Goal: Information Seeking & Learning: Learn about a topic

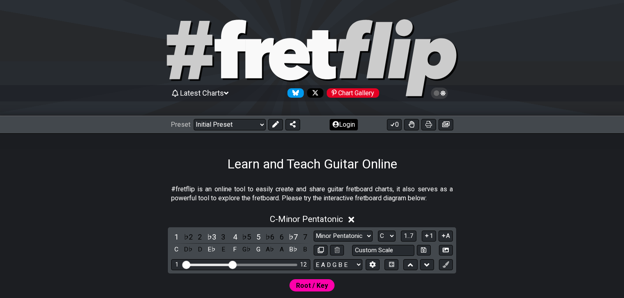
click at [350, 123] on button "Login" at bounding box center [343, 124] width 28 height 11
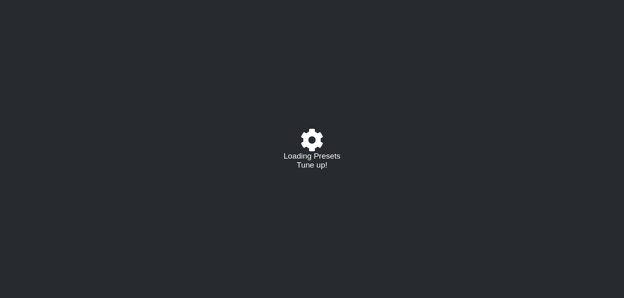
select select "C"
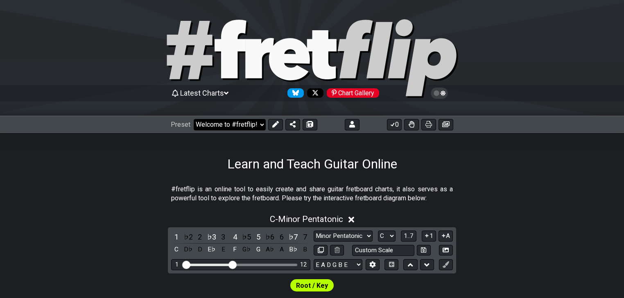
click at [256, 128] on select "Welcome to #fretflip! Initial Preset Custom Preset Minor Pentatonic Major Penta…" at bounding box center [230, 124] width 72 height 11
click at [194, 119] on select "Welcome to #fretflip! Initial Preset Custom Preset Accords simples Entrainement…" at bounding box center [230, 124] width 72 height 11
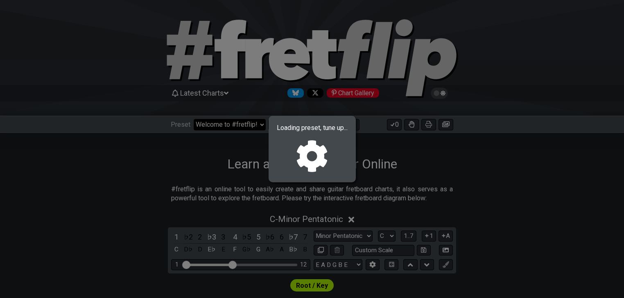
select select "/02SJ1M66"
select select "A"
select select "Custom Scale"
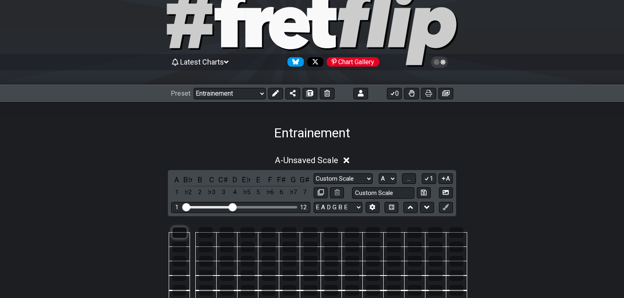
scroll to position [65, 0]
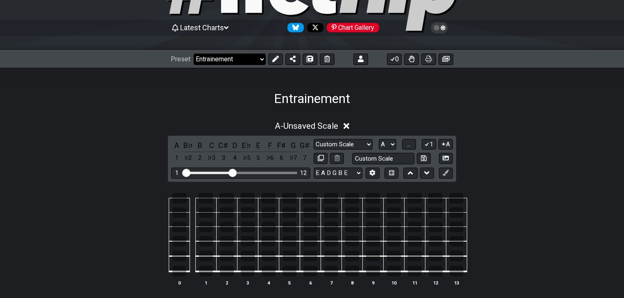
click at [257, 62] on select "Welcome to #fretflip! Initial Preset Custom Preset Accords simples Entrainement…" at bounding box center [230, 59] width 72 height 11
click at [194, 54] on select "Welcome to #fretflip! Initial Preset Custom Preset Accords simples Entrainement…" at bounding box center [230, 59] width 72 height 11
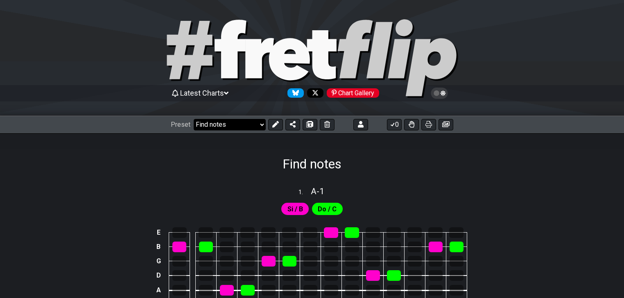
click at [244, 123] on select "Welcome to #fretflip! Initial Preset Custom Preset Accords simples Entrainement…" at bounding box center [230, 124] width 72 height 11
click at [194, 119] on select "Welcome to #fretflip! Initial Preset Custom Preset Accords simples Entrainement…" at bounding box center [230, 124] width 72 height 11
select select "/02SJ1M66"
select select "A"
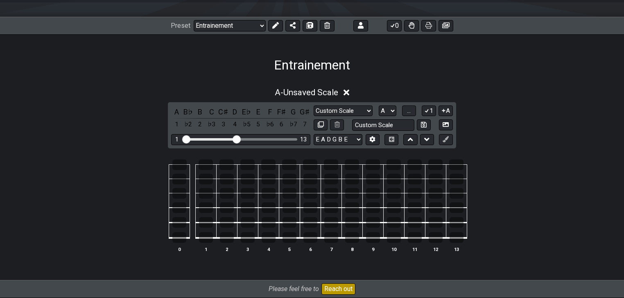
scroll to position [131, 0]
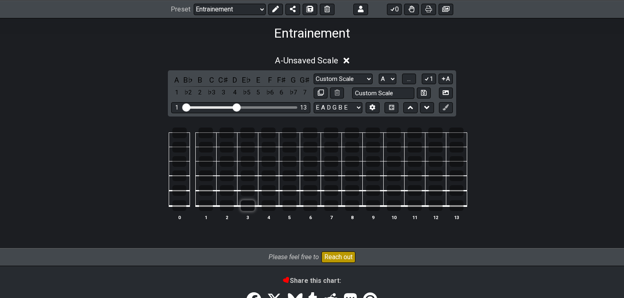
click at [252, 206] on td at bounding box center [247, 199] width 21 height 16
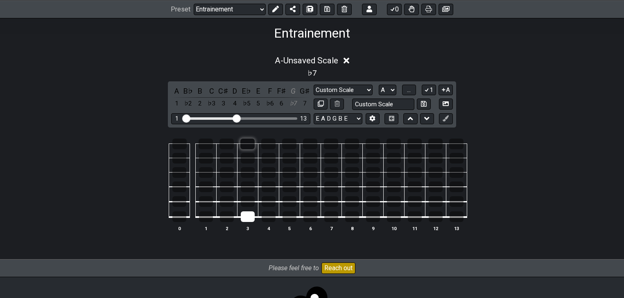
click at [246, 143] on div at bounding box center [247, 144] width 14 height 11
click at [183, 174] on div at bounding box center [179, 172] width 14 height 11
click at [184, 216] on div at bounding box center [179, 217] width 14 height 11
click at [183, 142] on div at bounding box center [179, 144] width 14 height 11
click at [227, 188] on div at bounding box center [227, 187] width 14 height 11
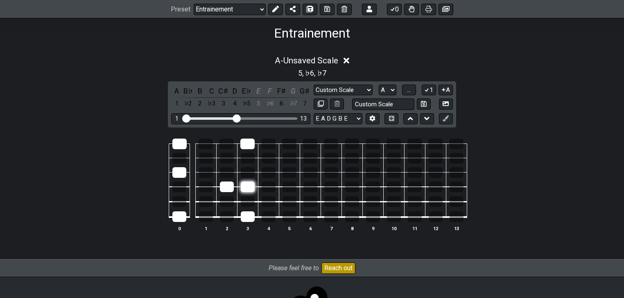
click at [247, 189] on div at bounding box center [248, 187] width 14 height 11
click at [427, 218] on table "0 1 2 3 4 5 6 7 8 9 10 11 12 13" at bounding box center [309, 178] width 313 height 96
drag, startPoint x: 433, startPoint y: 217, endPoint x: 432, endPoint y: 187, distance: 30.7
click at [433, 217] on div at bounding box center [435, 217] width 14 height 11
click at [431, 143] on div at bounding box center [435, 144] width 14 height 11
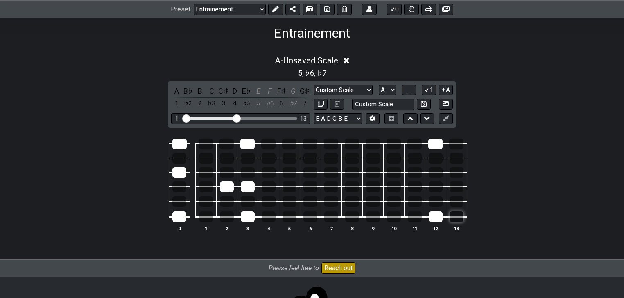
click at [454, 217] on div at bounding box center [456, 217] width 14 height 11
click at [452, 142] on div at bounding box center [456, 144] width 14 height 11
click at [207, 220] on div at bounding box center [206, 217] width 14 height 11
click at [200, 144] on div at bounding box center [205, 144] width 14 height 11
click at [184, 201] on div at bounding box center [179, 201] width 14 height 11
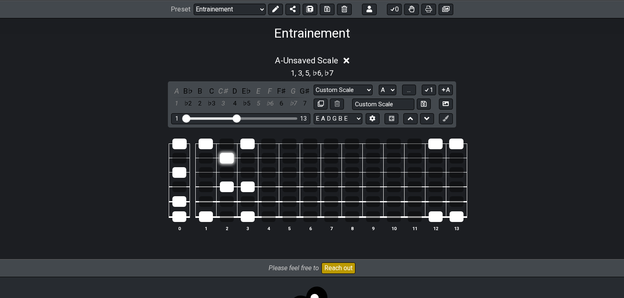
click at [227, 160] on div at bounding box center [227, 158] width 14 height 11
click at [232, 159] on div at bounding box center [227, 158] width 14 height 11
click at [209, 158] on div at bounding box center [206, 158] width 14 height 11
click at [245, 158] on div at bounding box center [248, 158] width 14 height 11
click at [243, 201] on div at bounding box center [248, 201] width 14 height 11
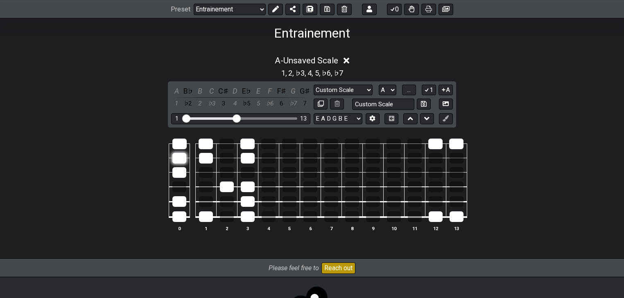
click at [183, 157] on div at bounding box center [179, 158] width 14 height 11
click at [231, 202] on div at bounding box center [227, 201] width 14 height 11
click at [231, 171] on div at bounding box center [227, 172] width 14 height 11
click at [231, 174] on div at bounding box center [227, 172] width 14 height 11
click at [226, 173] on div at bounding box center [227, 172] width 14 height 11
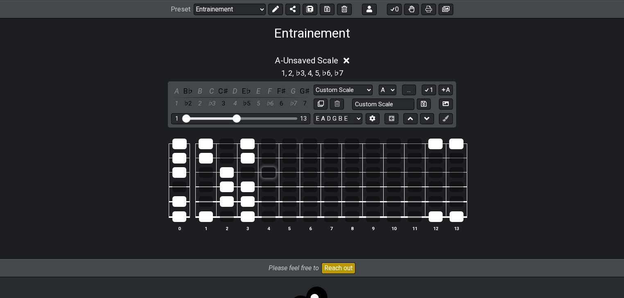
click at [268, 173] on div at bounding box center [268, 172] width 14 height 11
click at [283, 171] on div at bounding box center [289, 172] width 14 height 11
click at [304, 158] on div at bounding box center [310, 158] width 14 height 11
click at [294, 158] on div at bounding box center [289, 158] width 14 height 11
